Goal: Navigation & Orientation: Find specific page/section

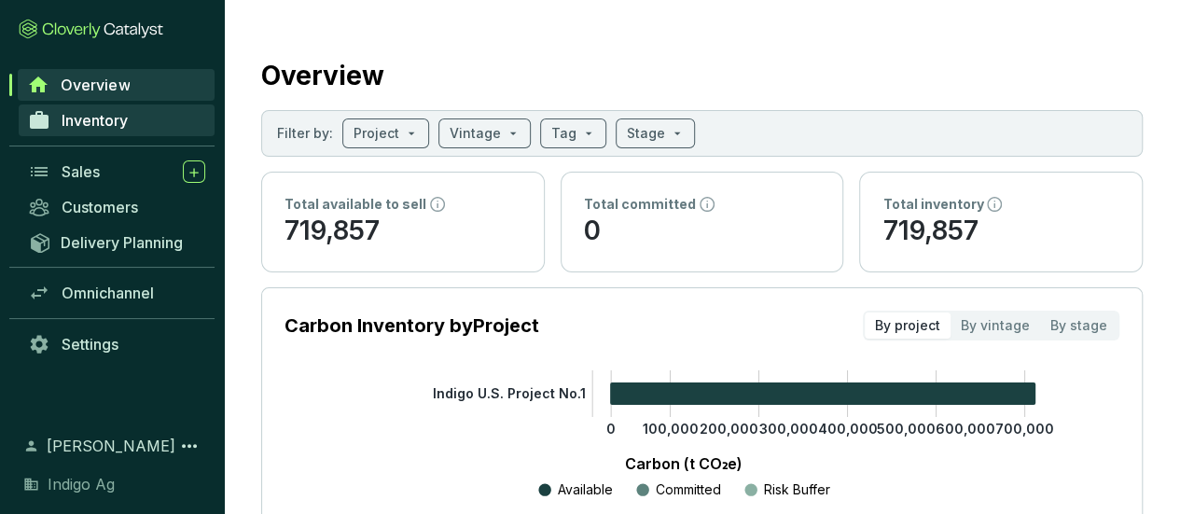
click at [114, 117] on span "Inventory" at bounding box center [95, 120] width 66 height 19
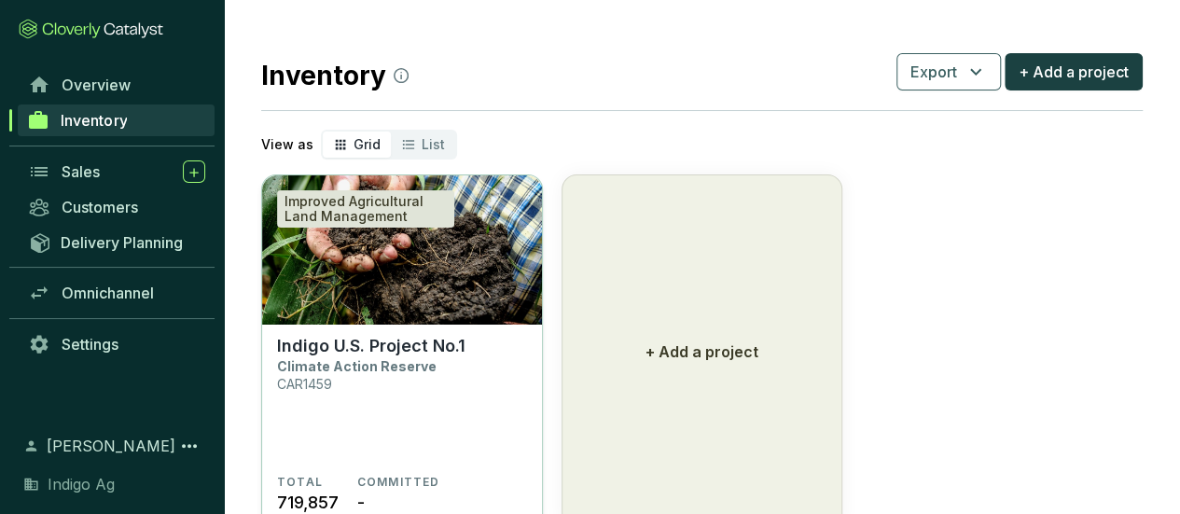
click at [432, 322] on img at bounding box center [402, 249] width 280 height 149
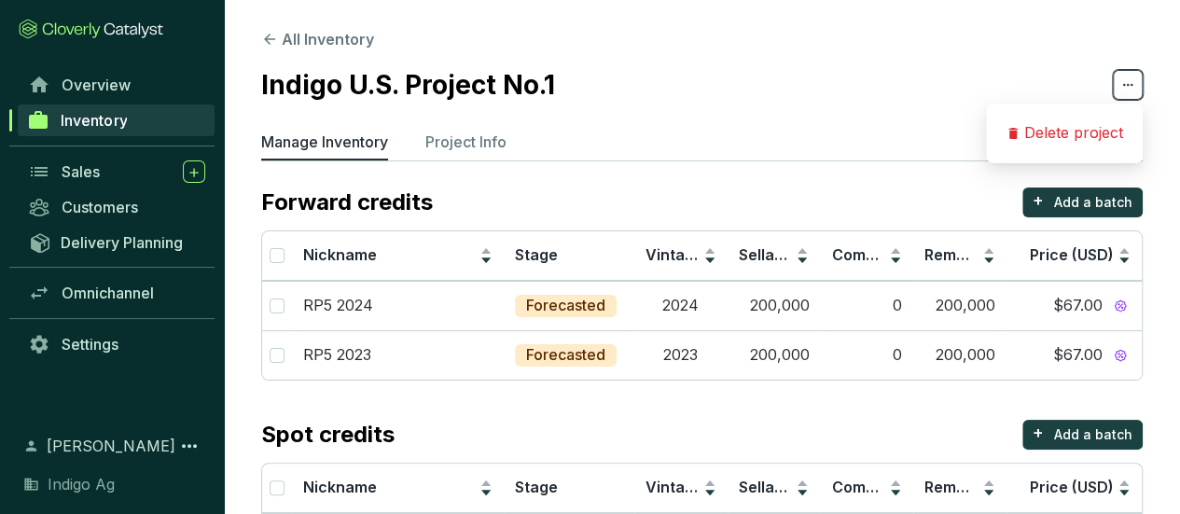
click at [1134, 79] on icon at bounding box center [1127, 85] width 15 height 22
click at [896, 83] on section "Indigo U.S. Project No.1" at bounding box center [702, 84] width 882 height 39
click at [483, 144] on p "Project Info" at bounding box center [465, 142] width 81 height 22
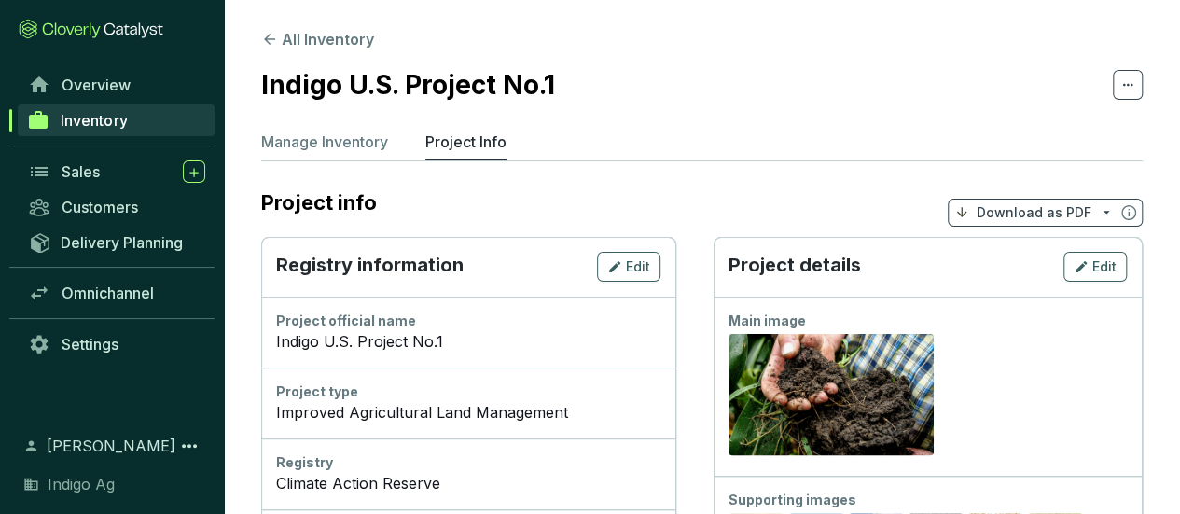
click at [1065, 204] on p "Download as PDF" at bounding box center [1034, 212] width 115 height 19
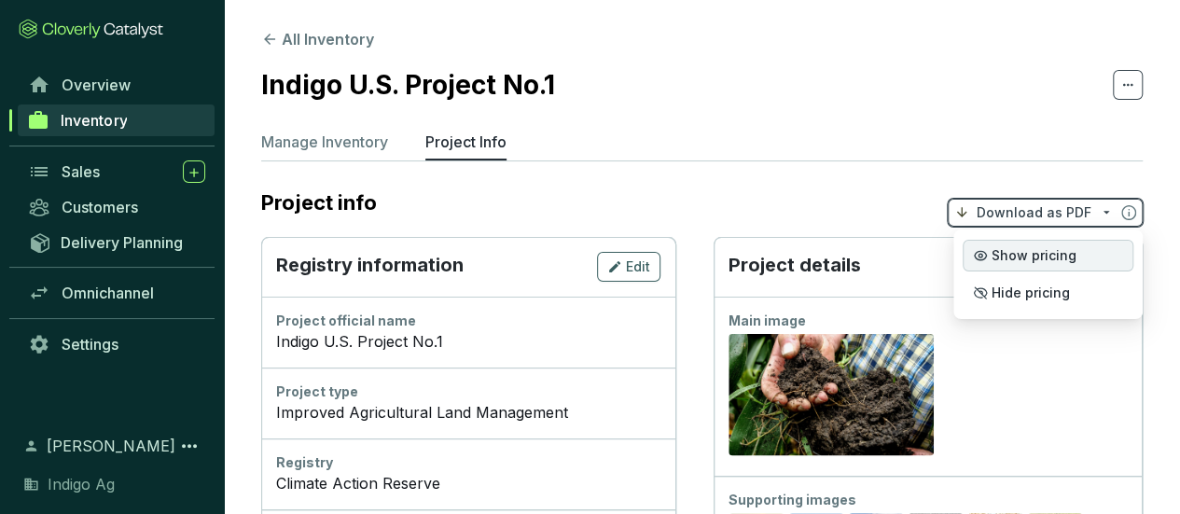
click at [1048, 253] on span "Show pricing" at bounding box center [1034, 255] width 85 height 15
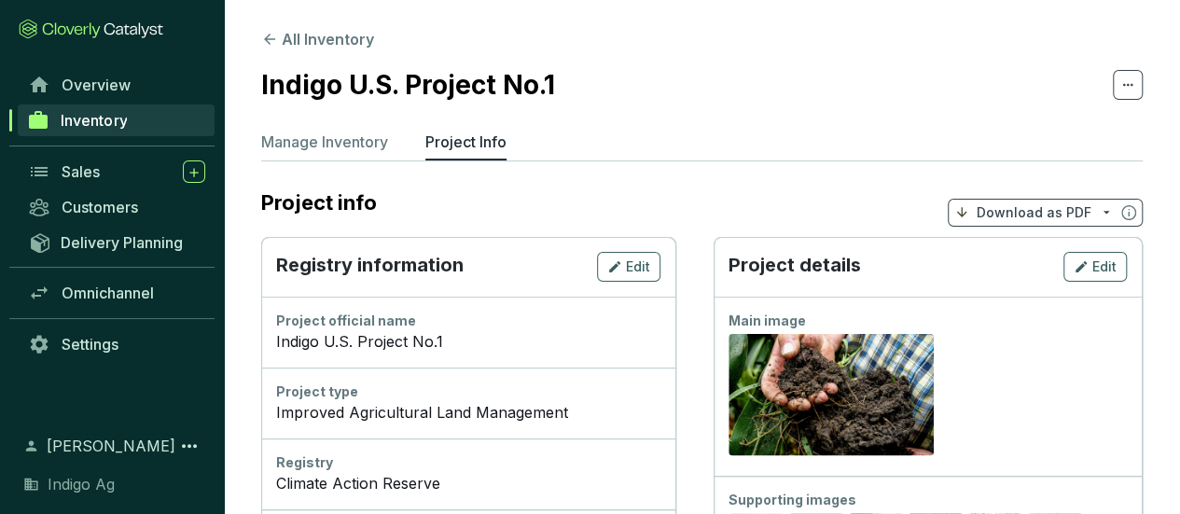
click at [605, 91] on section "Indigo U.S. Project No.1" at bounding box center [702, 84] width 882 height 39
click at [90, 176] on span "Sales" at bounding box center [81, 171] width 38 height 19
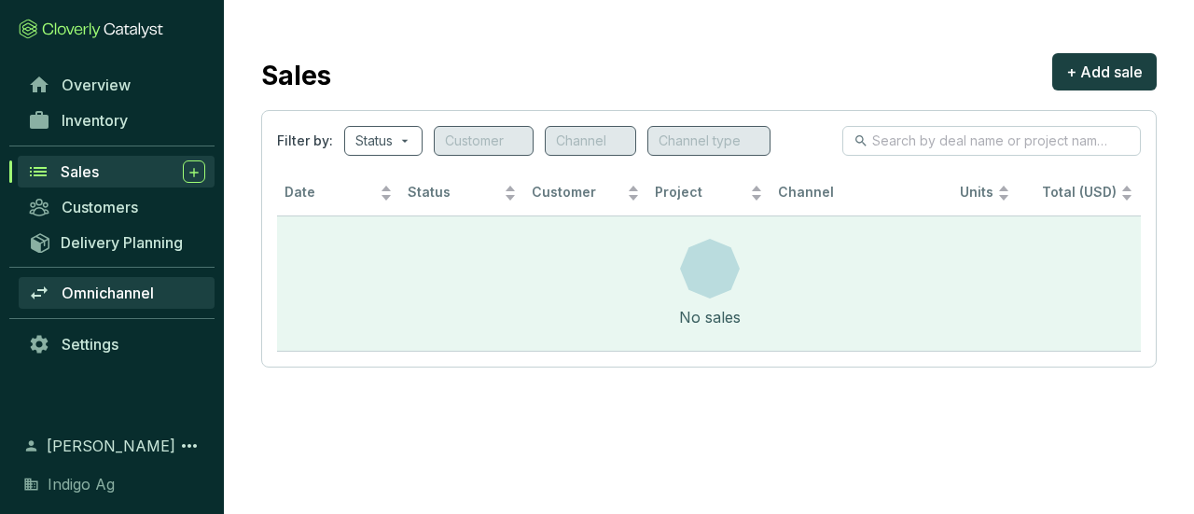
click at [123, 286] on span "Omnichannel" at bounding box center [108, 293] width 92 height 19
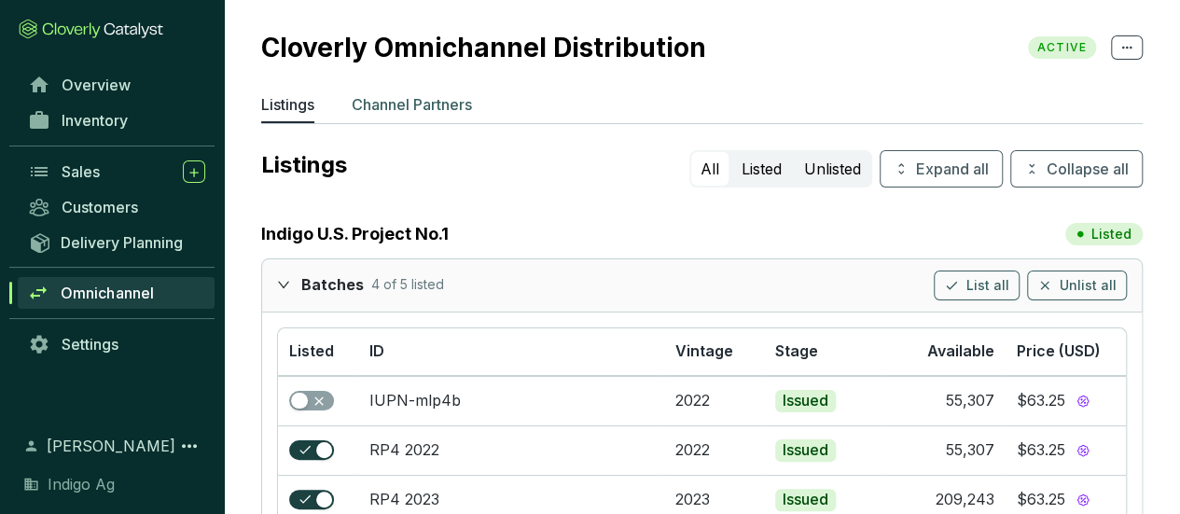
click at [414, 115] on p "Channel Partners" at bounding box center [412, 104] width 120 height 22
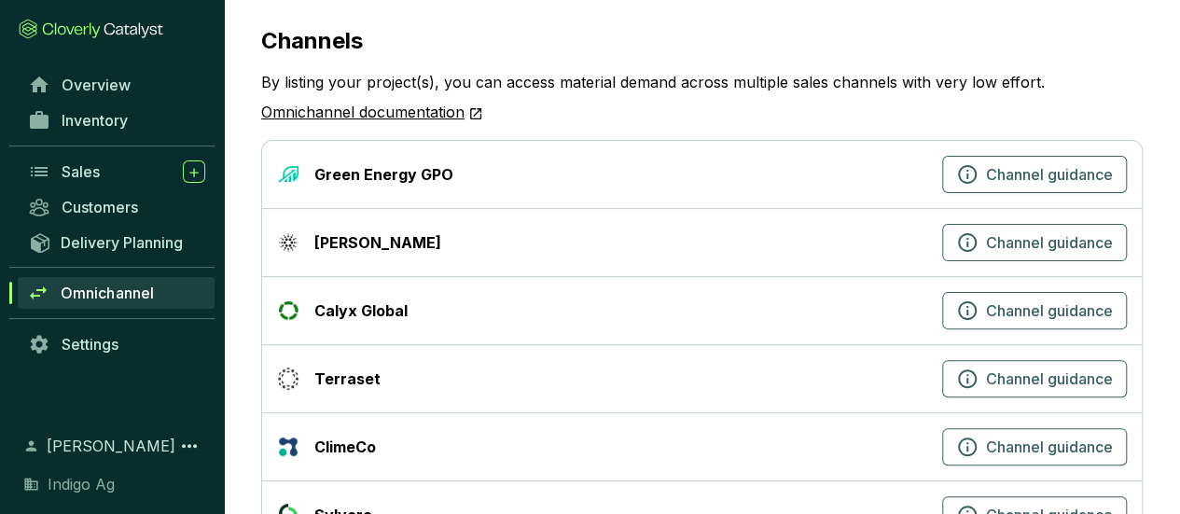
scroll to position [115, 0]
